Goal: Entertainment & Leisure: Consume media (video, audio)

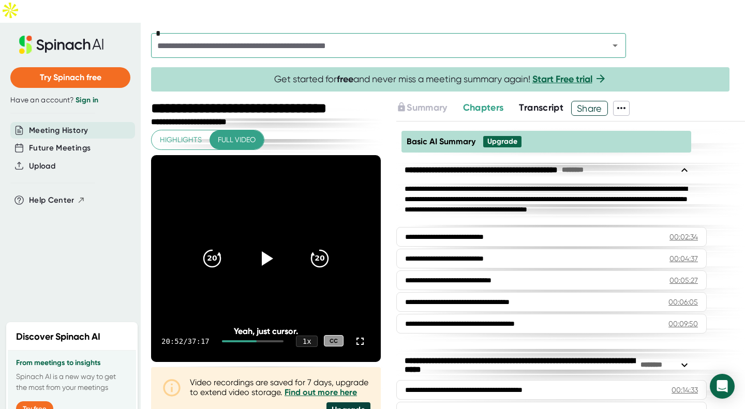
click at [266, 246] on icon at bounding box center [265, 258] width 25 height 25
click at [354, 335] on icon at bounding box center [360, 341] width 12 height 12
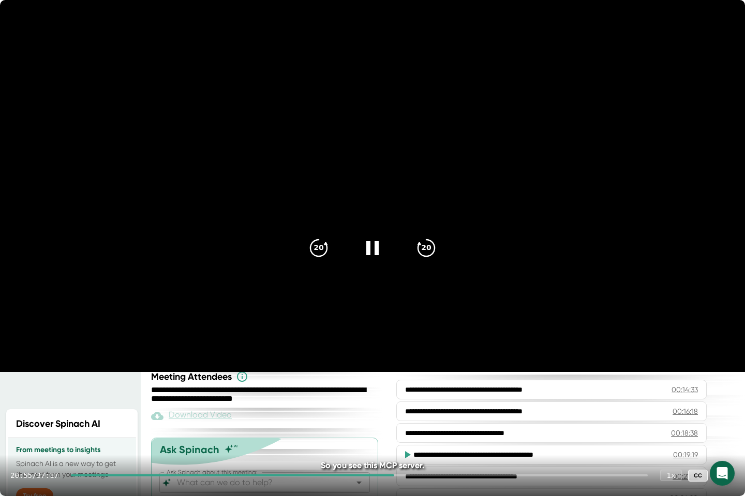
click at [381, 409] on div at bounding box center [233, 476] width 324 height 2
click at [375, 249] on icon at bounding box center [372, 248] width 12 height 14
click at [350, 261] on div "20 20" at bounding box center [372, 248] width 149 height 41
click at [359, 256] on div at bounding box center [372, 248] width 41 height 41
click at [313, 251] on icon "20" at bounding box center [318, 248] width 25 height 25
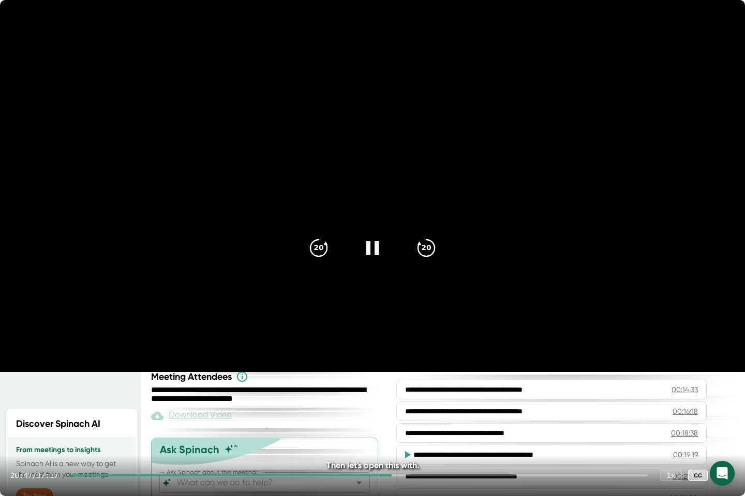
click at [313, 251] on icon "20" at bounding box center [318, 248] width 25 height 25
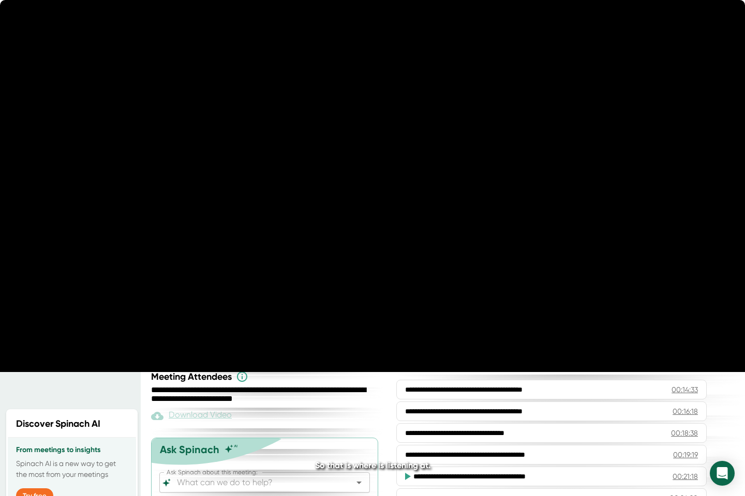
click at [406, 152] on video at bounding box center [372, 186] width 745 height 372
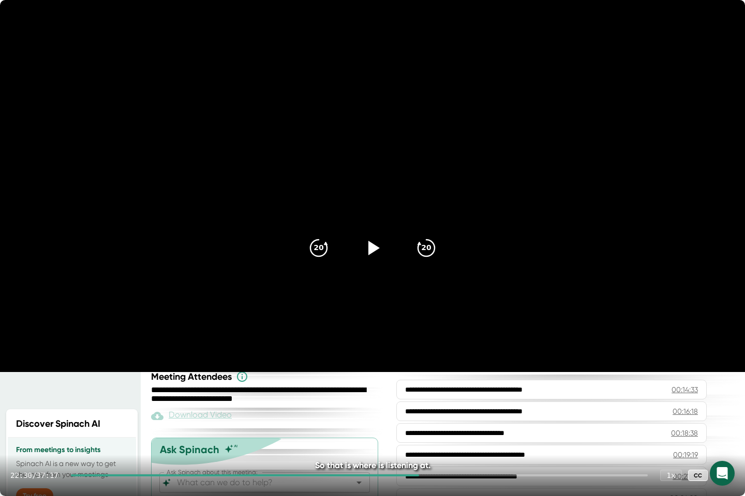
click at [367, 244] on icon at bounding box center [372, 248] width 25 height 25
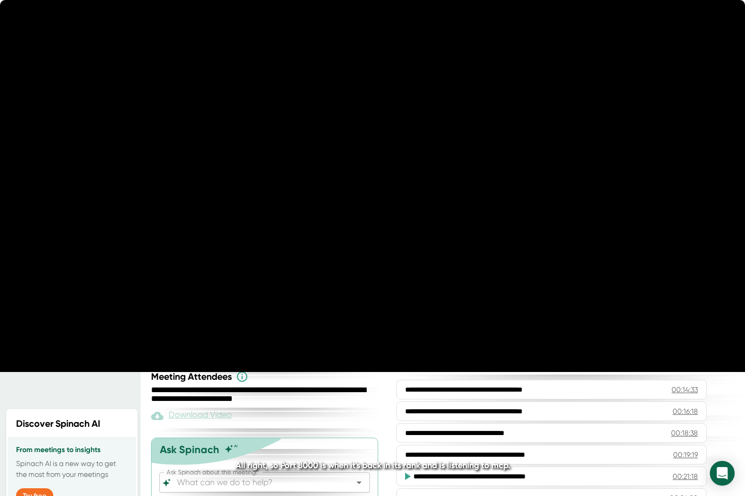
click at [386, 186] on video at bounding box center [372, 186] width 745 height 372
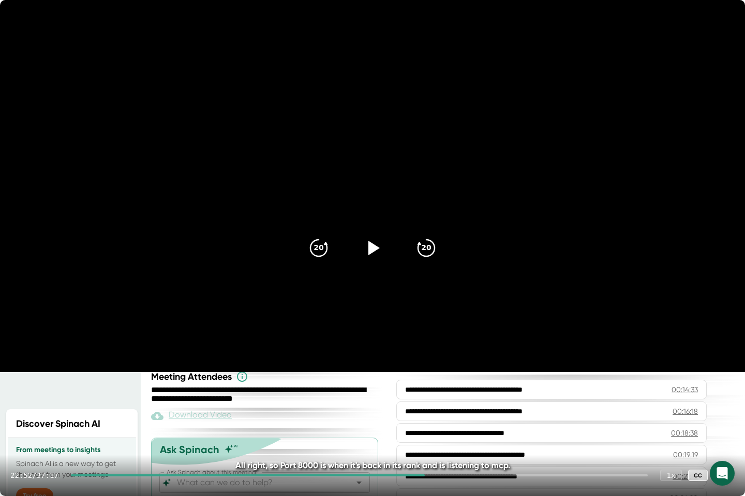
click at [362, 239] on icon at bounding box center [372, 248] width 25 height 25
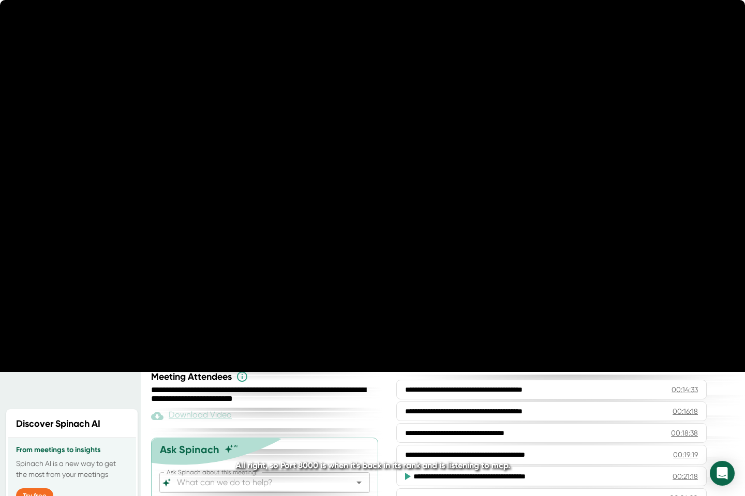
click at [400, 175] on video at bounding box center [372, 186] width 745 height 372
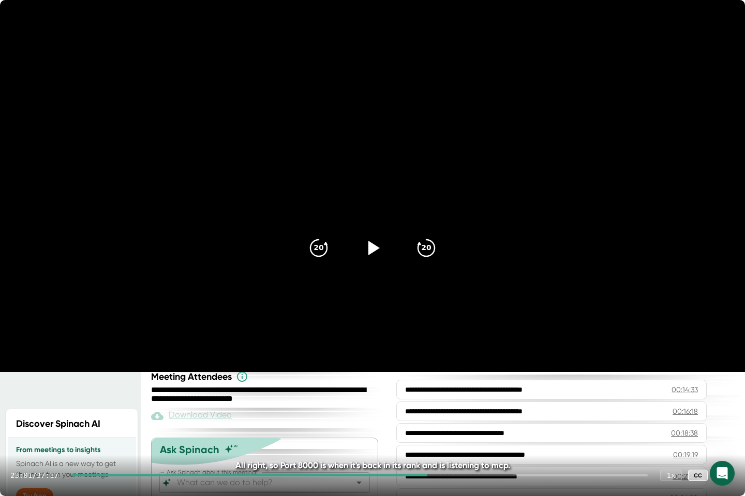
click at [400, 175] on video at bounding box center [372, 186] width 745 height 372
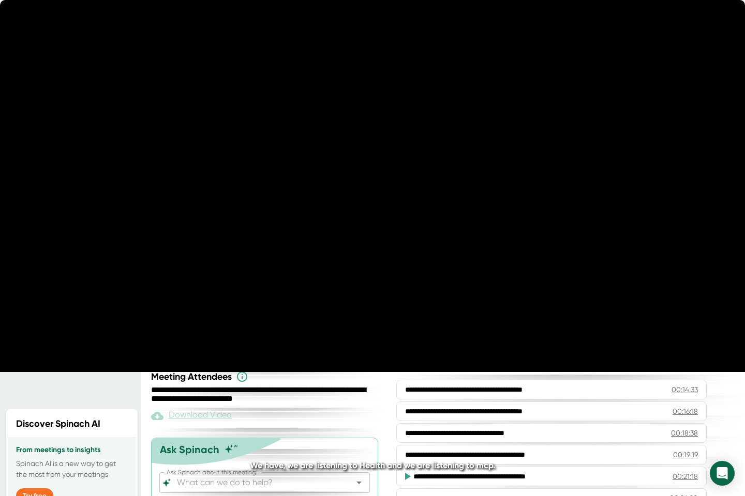
click at [400, 175] on video at bounding box center [372, 186] width 745 height 372
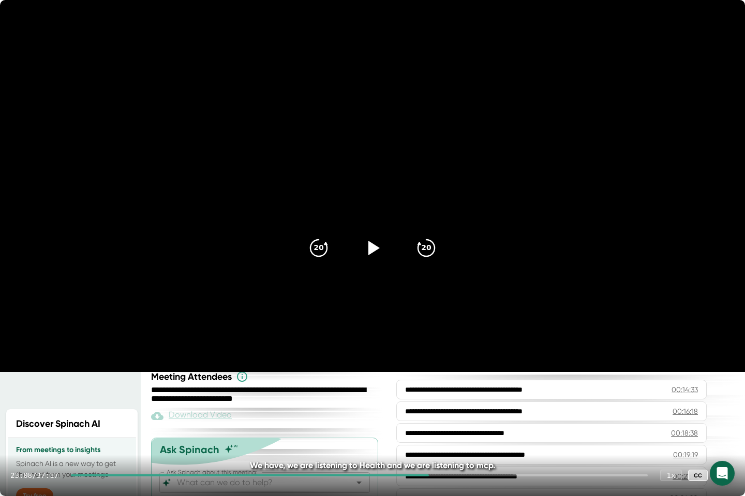
click at [364, 266] on div at bounding box center [372, 248] width 41 height 41
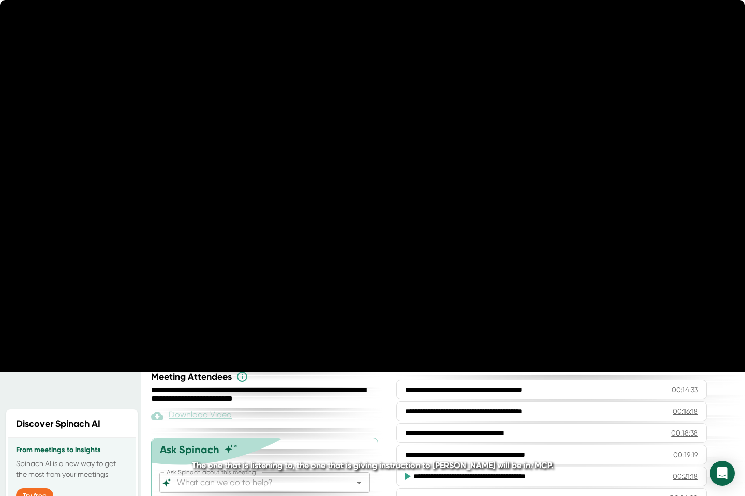
click at [385, 160] on video at bounding box center [372, 186] width 745 height 372
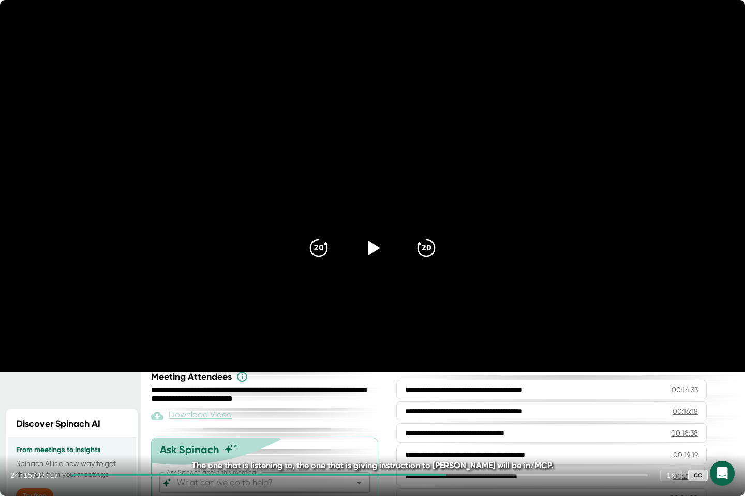
click at [367, 245] on icon at bounding box center [372, 248] width 25 height 25
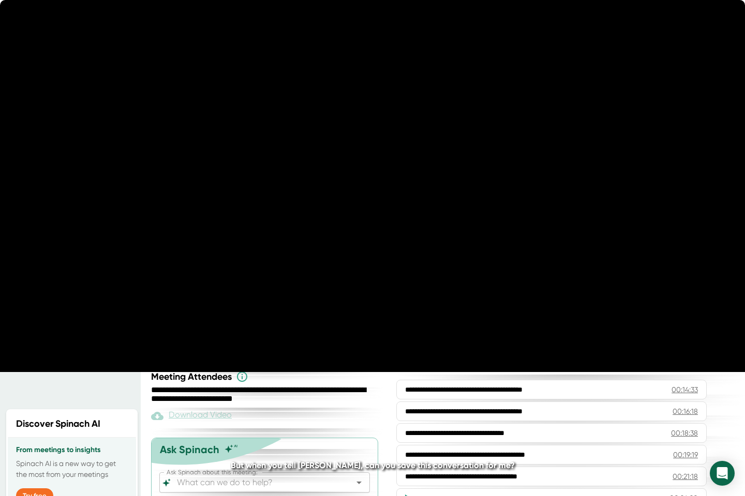
click at [379, 164] on video at bounding box center [372, 186] width 745 height 372
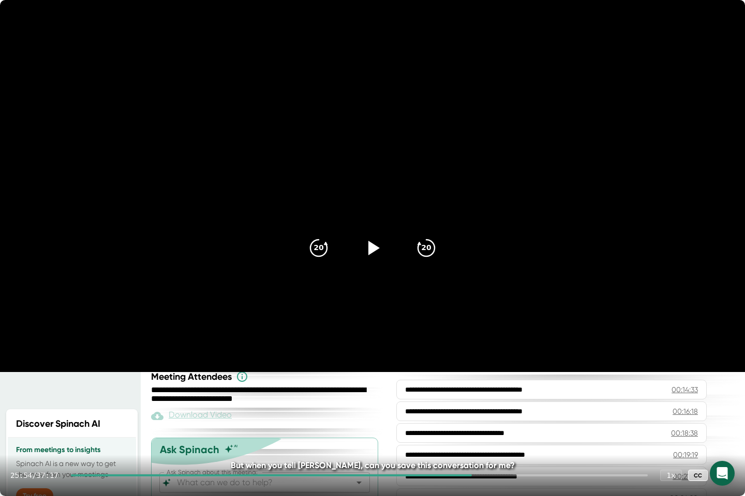
click at [379, 164] on video at bounding box center [372, 186] width 745 height 372
click at [373, 155] on video at bounding box center [372, 186] width 745 height 372
click at [365, 257] on icon at bounding box center [372, 248] width 25 height 25
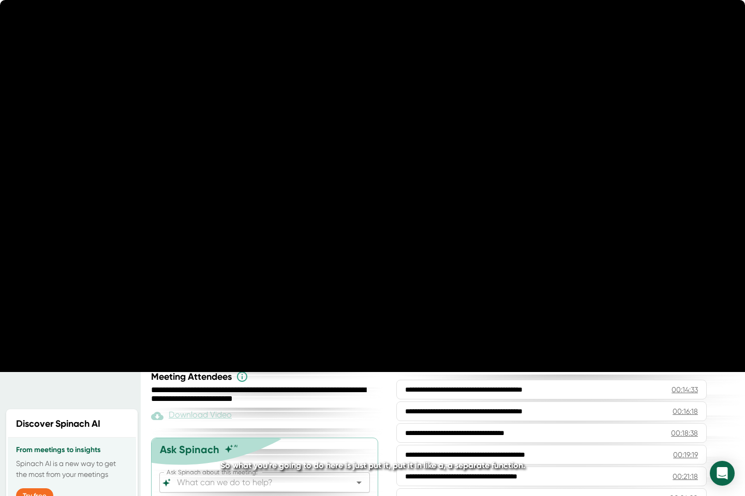
click at [410, 118] on video at bounding box center [372, 186] width 745 height 372
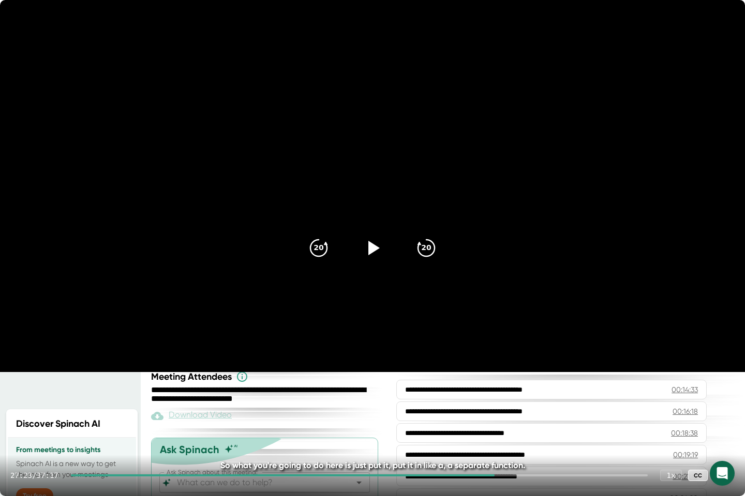
click at [410, 118] on video at bounding box center [372, 186] width 745 height 372
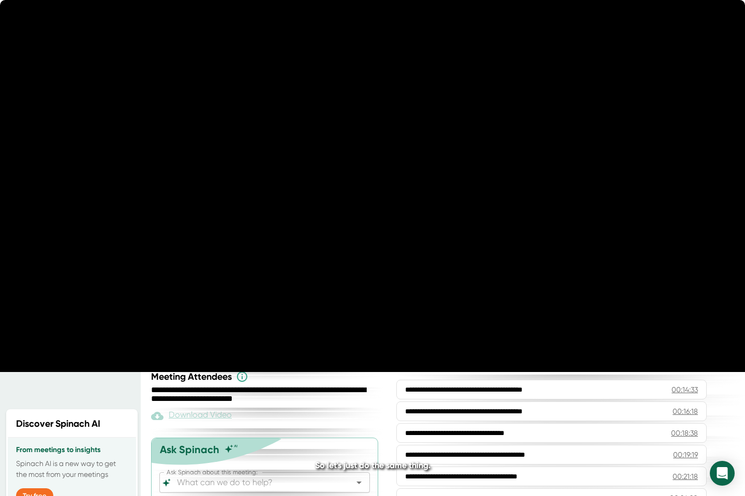
click at [410, 118] on video at bounding box center [372, 186] width 745 height 372
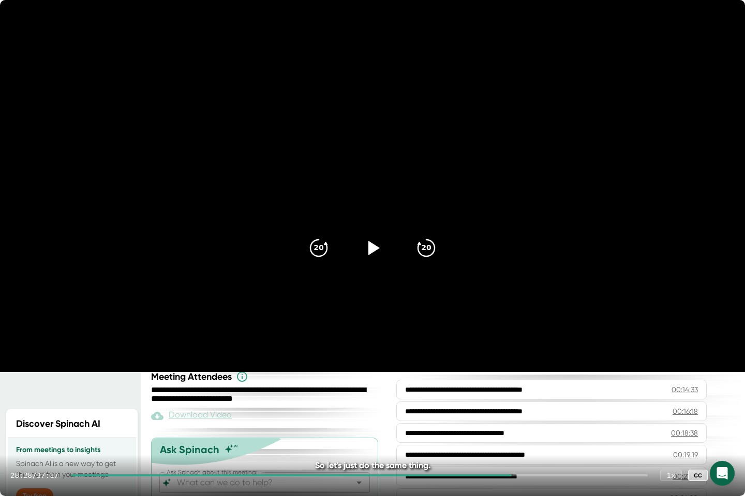
click at [383, 248] on icon at bounding box center [372, 248] width 25 height 25
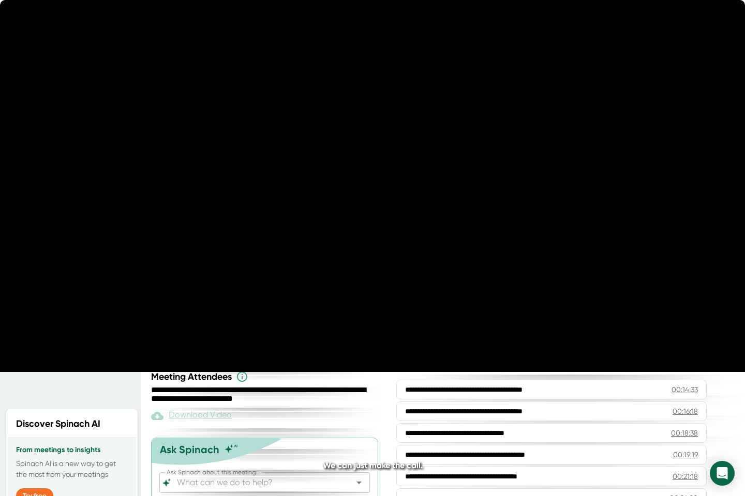
click at [383, 248] on icon at bounding box center [372, 248] width 25 height 25
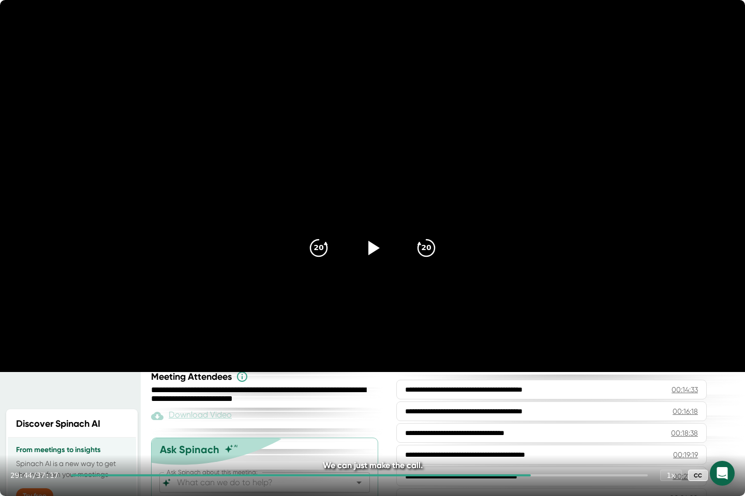
click at [383, 248] on icon at bounding box center [372, 248] width 25 height 25
click at [414, 245] on div "20" at bounding box center [425, 248] width 41 height 41
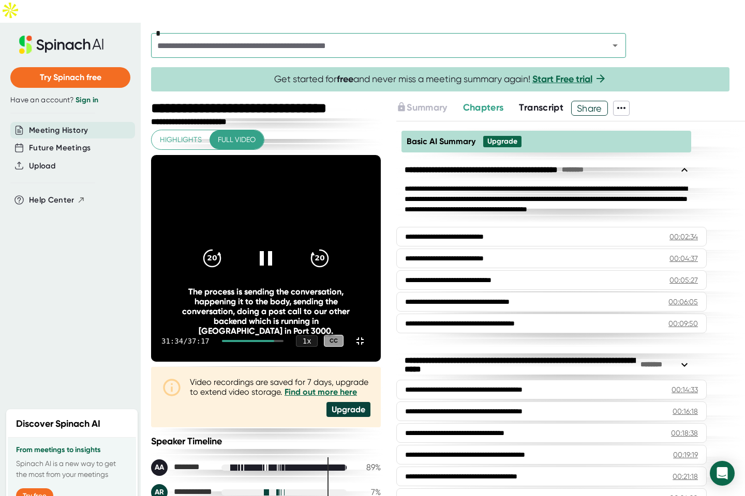
click at [332, 246] on icon "20" at bounding box center [319, 258] width 25 height 25
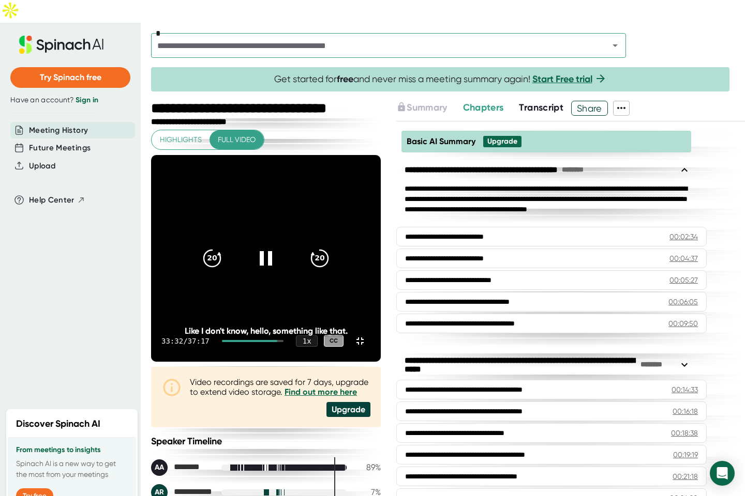
click at [278, 246] on icon at bounding box center [265, 258] width 25 height 25
click at [286, 254] on div at bounding box center [265, 258] width 41 height 41
click at [272, 253] on icon at bounding box center [266, 258] width 12 height 14
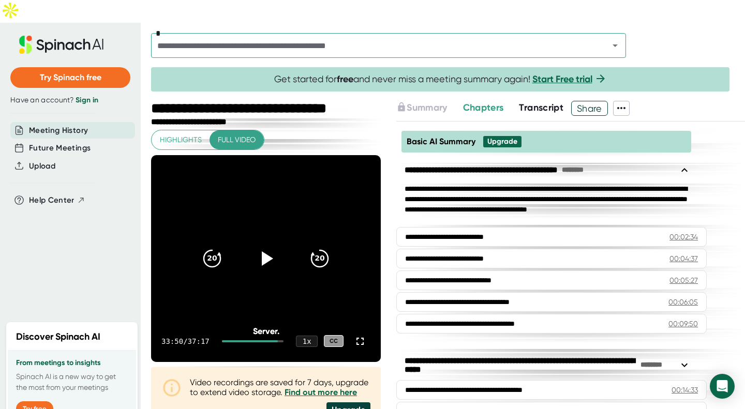
click at [356, 335] on icon at bounding box center [360, 341] width 12 height 12
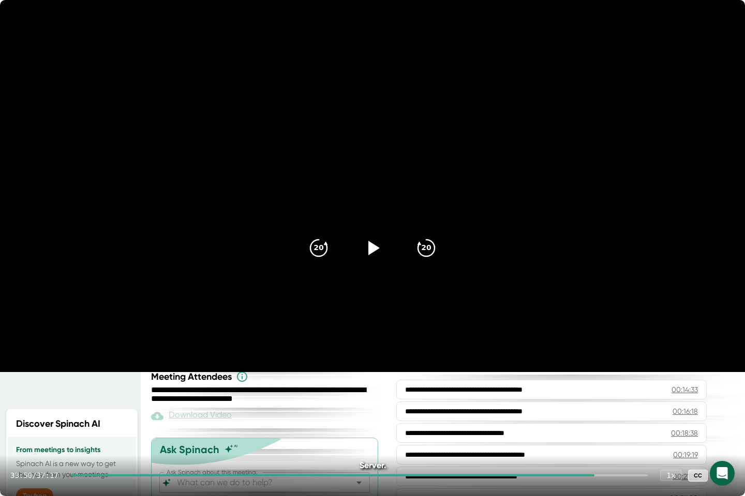
click at [321, 476] on div at bounding box center [332, 476] width 523 height 2
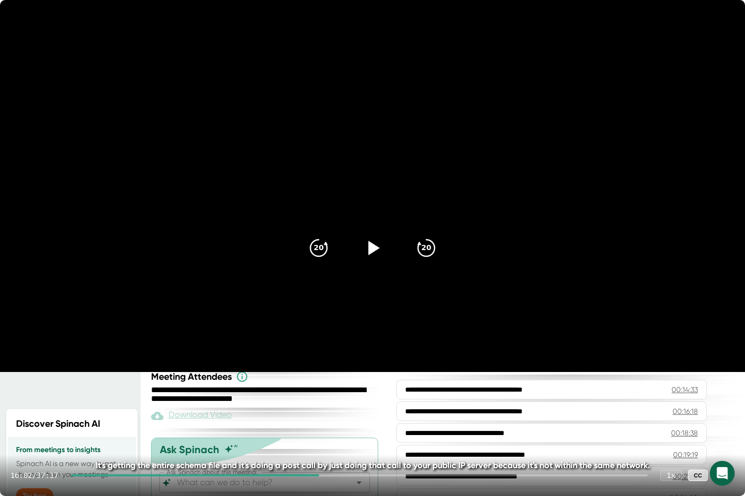
click at [327, 475] on div at bounding box center [359, 476] width 577 height 2
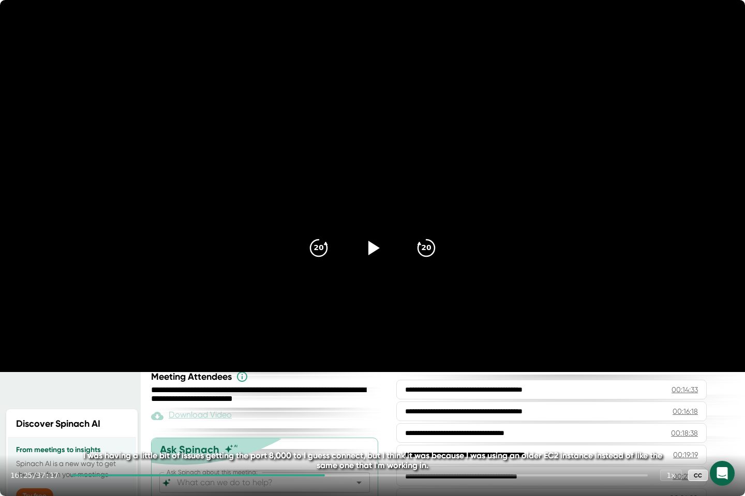
click at [334, 475] on div at bounding box center [359, 476] width 577 height 2
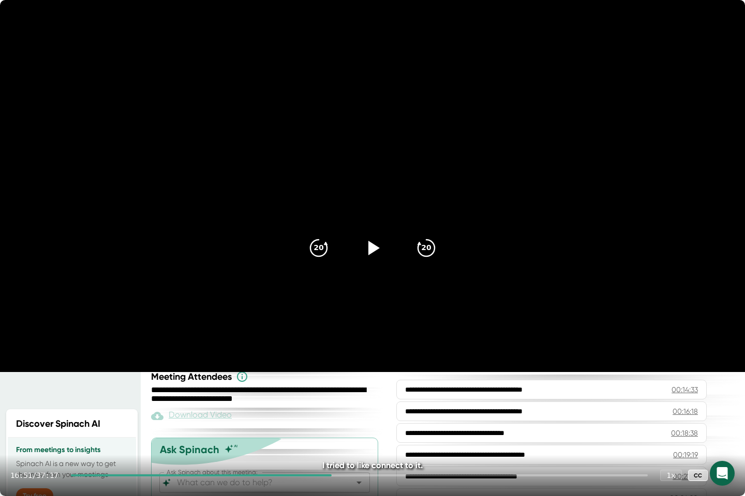
click at [380, 254] on icon at bounding box center [372, 248] width 25 height 25
click at [356, 476] on div at bounding box center [359, 476] width 577 height 2
click at [370, 473] on div "18:20 / 37:17 1 x CC" at bounding box center [372, 475] width 745 height 41
click at [370, 478] on div "18:21 / 37:17 1 x CC" at bounding box center [372, 475] width 745 height 41
click at [379, 474] on div "18:21 / 37:17 1 x CC" at bounding box center [372, 475] width 745 height 41
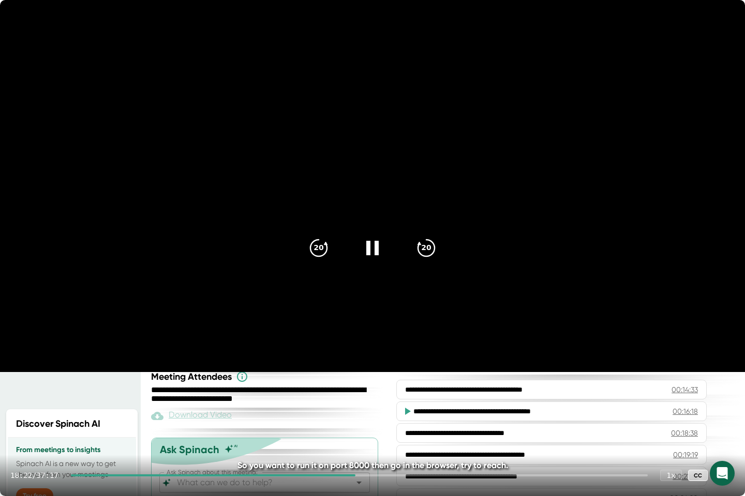
click at [374, 475] on div at bounding box center [359, 476] width 577 height 2
click at [385, 476] on div at bounding box center [359, 476] width 577 height 2
click at [391, 476] on div at bounding box center [359, 476] width 577 height 2
click at [432, 239] on icon "20" at bounding box center [426, 248] width 25 height 25
click at [365, 246] on icon at bounding box center [372, 248] width 25 height 25
